Goal: Task Accomplishment & Management: Use online tool/utility

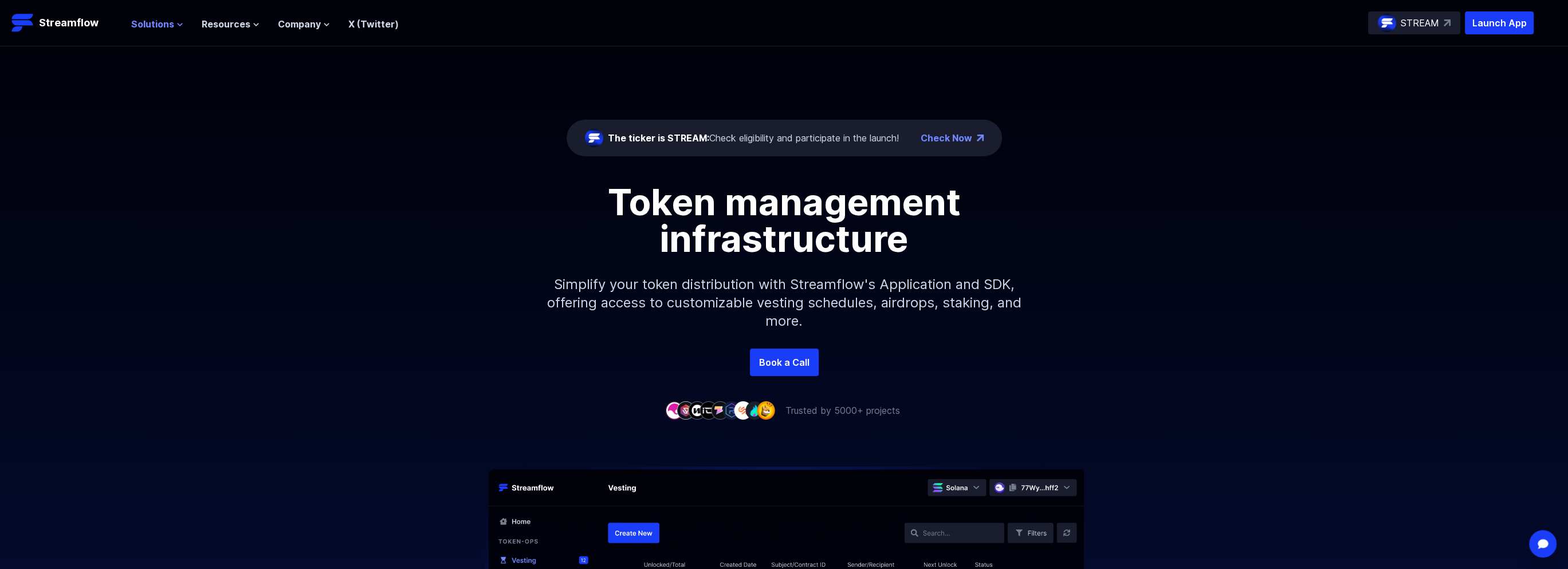
click at [176, 25] on icon at bounding box center [179, 24] width 6 height 6
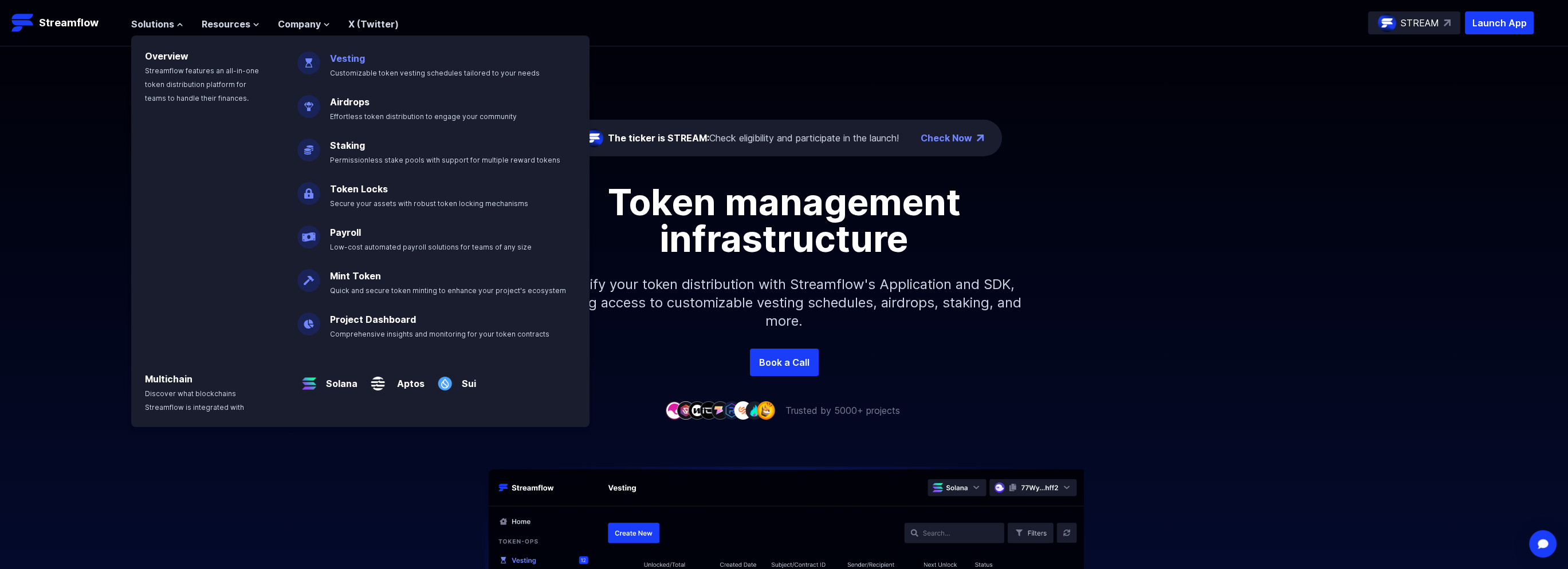
click at [374, 59] on p "Vesting Customizable token vesting schedules tailored to your needs" at bounding box center [441, 61] width 239 height 37
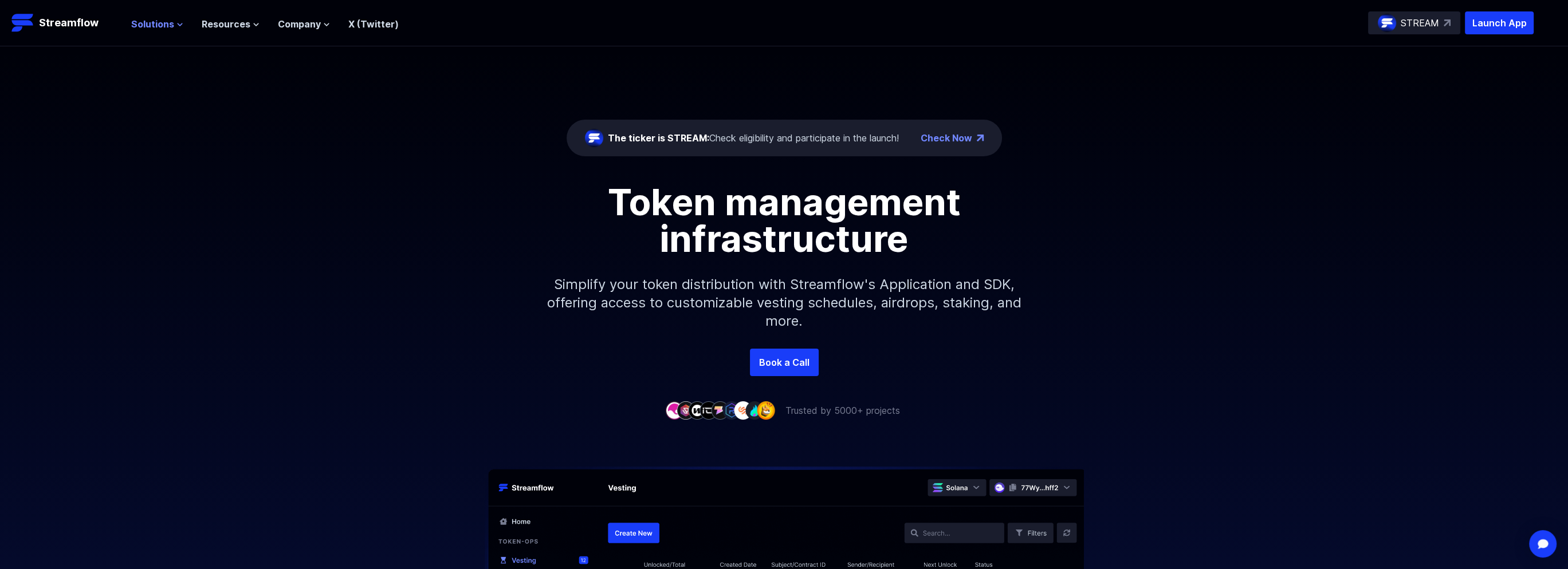
click at [153, 18] on span "Solutions" at bounding box center [152, 24] width 43 height 14
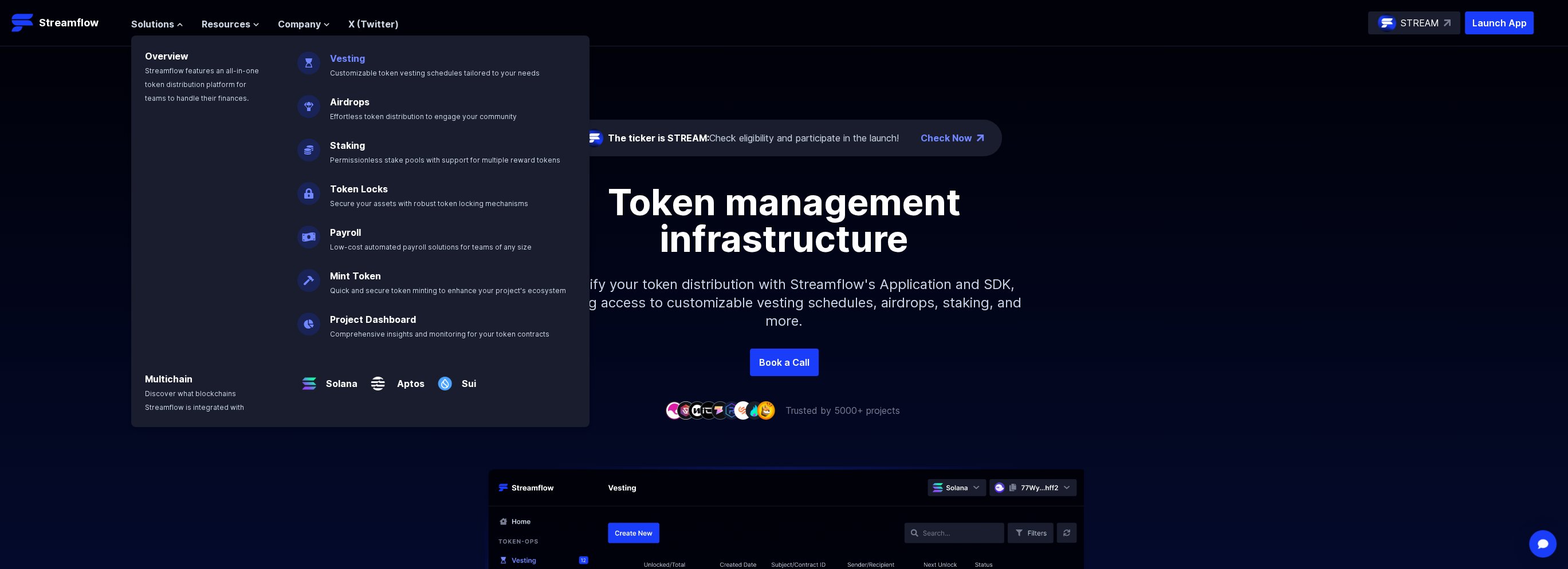
click at [337, 63] on link "Vesting" at bounding box center [347, 58] width 35 height 11
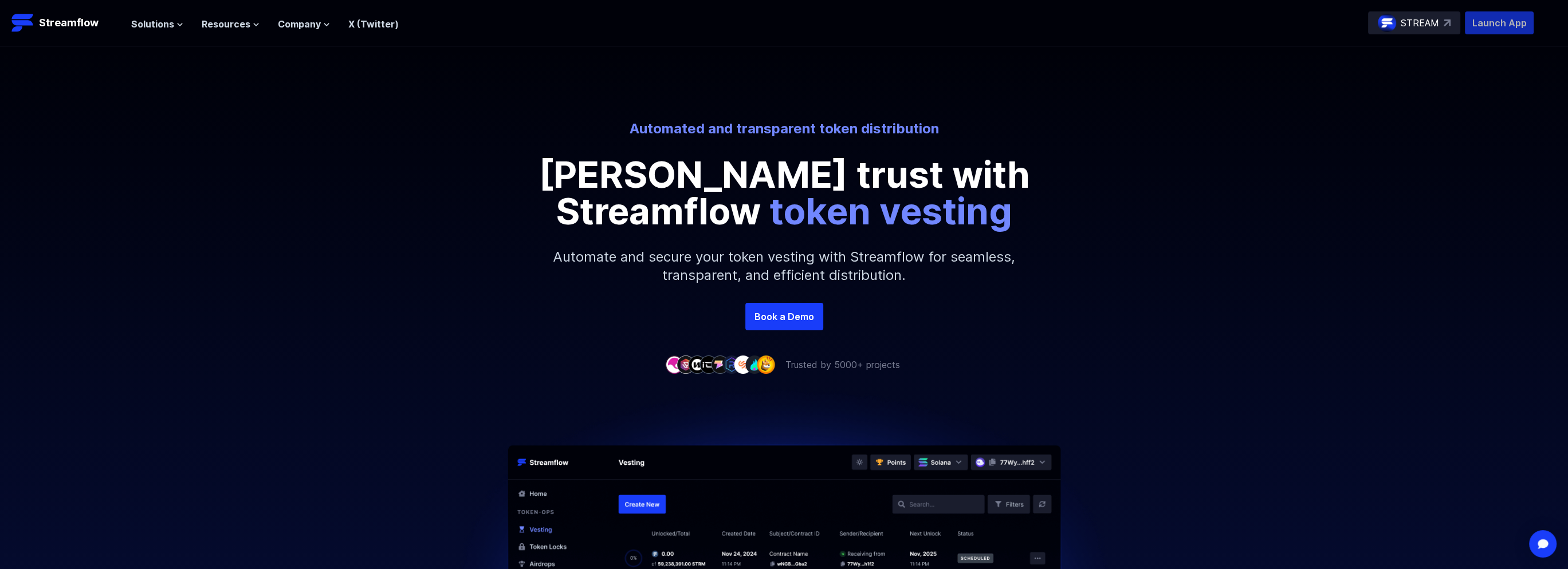
click at [1505, 23] on p "Launch App" at bounding box center [1498, 22] width 69 height 23
